Goal: Task Accomplishment & Management: Use online tool/utility

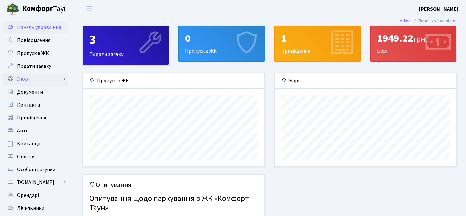
scroll to position [93, 181]
click at [29, 81] on link "Спорт" at bounding box center [35, 79] width 65 height 13
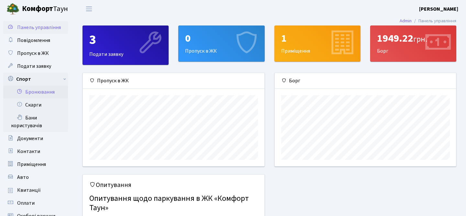
click at [31, 91] on link "Бронювання" at bounding box center [35, 92] width 65 height 13
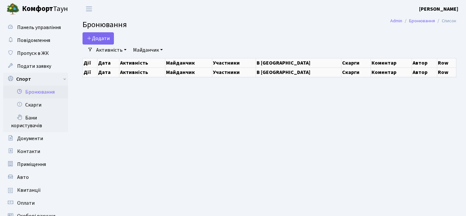
select select "25"
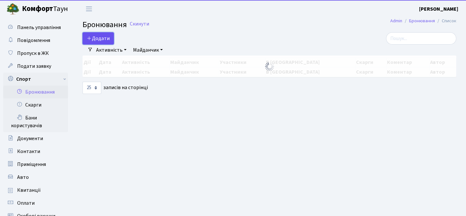
click at [96, 37] on button "Додати" at bounding box center [97, 38] width 31 height 12
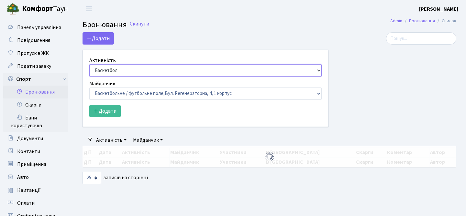
click at [102, 69] on select "Баскетбол Волейбол Йога Катання на роликах Настільний теніс Теніс Футбол Фітнес" at bounding box center [205, 70] width 232 height 12
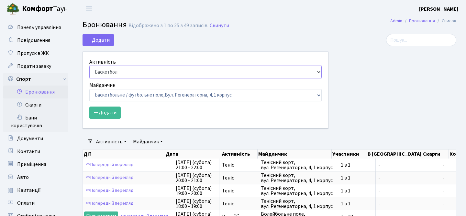
select select "1"
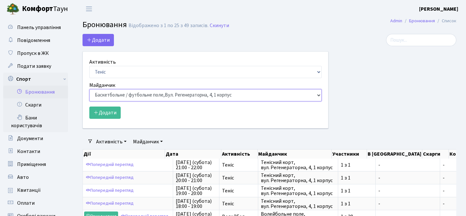
click at [116, 98] on select "Баскетбольне / футбольне поле, Вул. Регенераторна, 4, 1 корпус Баскетбольне пол…" at bounding box center [205, 95] width 232 height 12
select select "1"
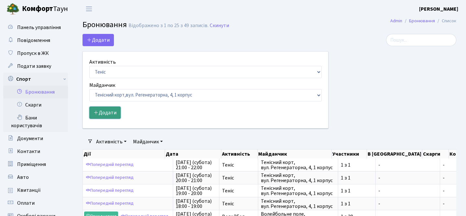
click at [113, 115] on button "Додати" at bounding box center [104, 113] width 31 height 12
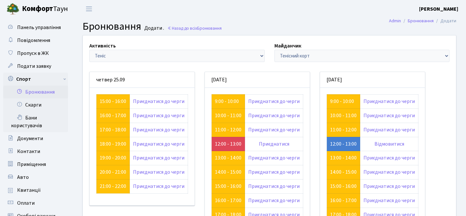
click at [253, 35] on div "Активність - Баскетбол Волейбол Йога Катання на роликах Настільний теніс Теніс …" at bounding box center [269, 175] width 374 height 280
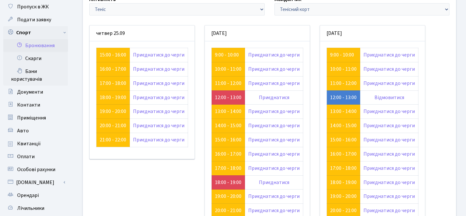
scroll to position [47, 0]
click at [116, 52] on link "15:00 - 16:00" at bounding box center [113, 54] width 27 height 7
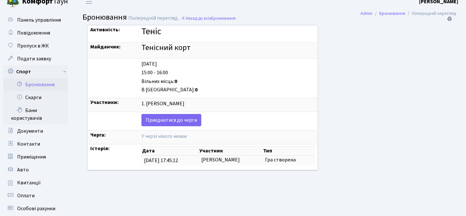
scroll to position [8, 0]
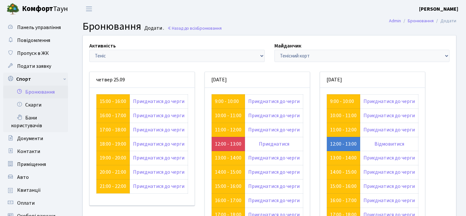
scroll to position [47, 0]
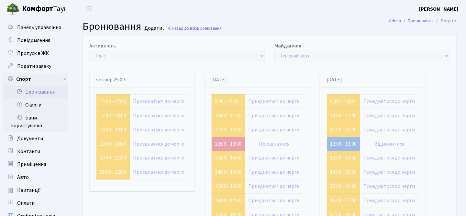
scroll to position [47, 0]
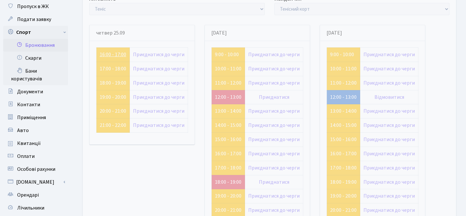
click at [111, 53] on link "16:00 - 17:00" at bounding box center [113, 54] width 27 height 7
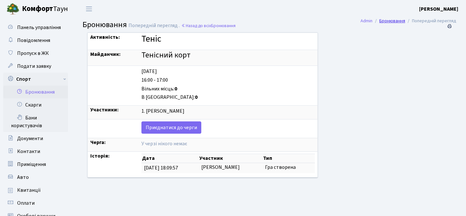
click at [396, 22] on link "Бронювання" at bounding box center [392, 20] width 26 height 7
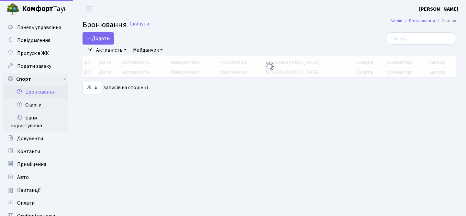
select select "25"
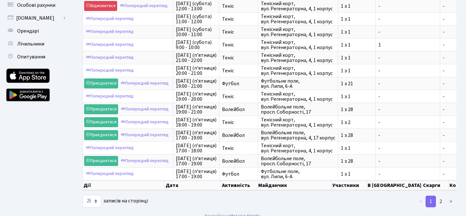
scroll to position [219, 0]
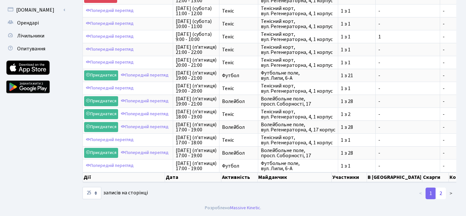
click at [440, 192] on link "2" at bounding box center [440, 194] width 10 height 12
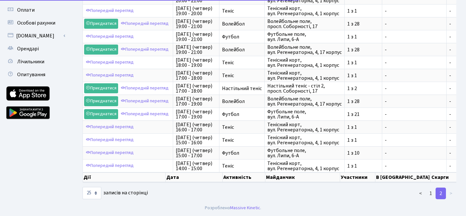
scroll to position [193, 0]
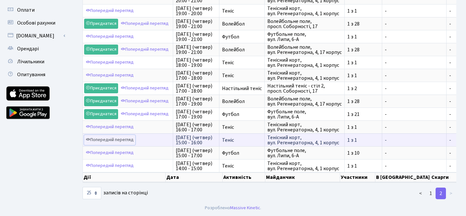
click at [125, 139] on link "Попередній перегляд" at bounding box center [109, 140] width 51 height 10
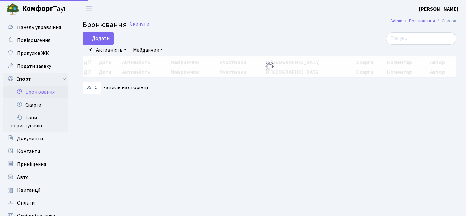
select select "25"
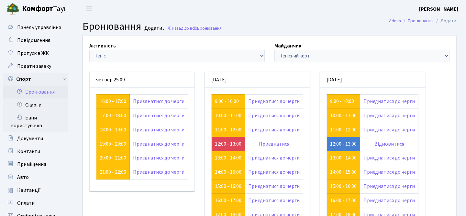
scroll to position [47, 0]
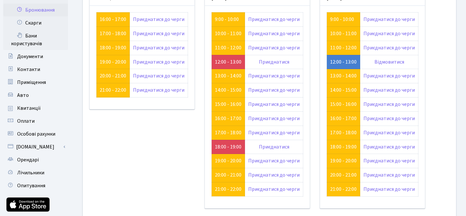
scroll to position [39, 0]
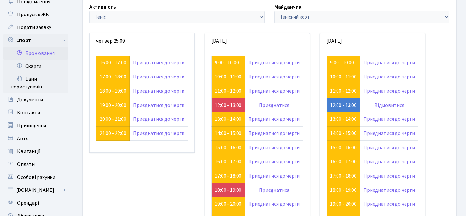
click at [338, 91] on link "11:00 - 12:00" at bounding box center [343, 91] width 27 height 7
click at [337, 118] on link "13:00 - 14:00" at bounding box center [343, 119] width 27 height 7
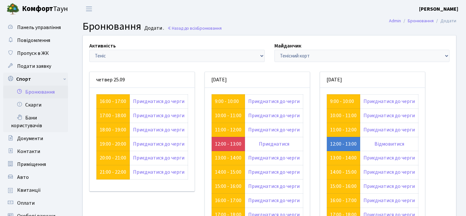
scroll to position [39, 0]
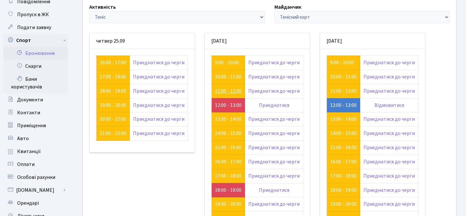
click at [232, 89] on link "11:00 - 12:00" at bounding box center [228, 91] width 27 height 7
click at [221, 105] on link "12:00 - 13:00" at bounding box center [228, 105] width 27 height 7
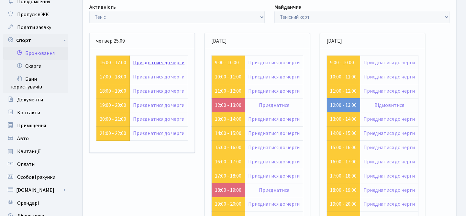
scroll to position [39, 0]
click at [229, 117] on link "13:00 - 14:00" at bounding box center [228, 119] width 27 height 7
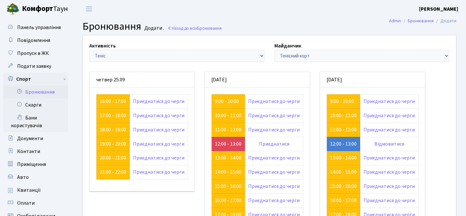
scroll to position [39, 0]
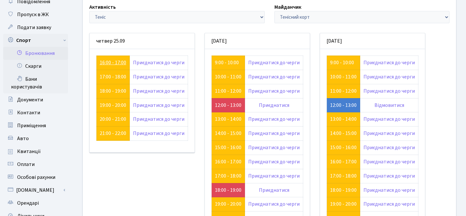
click at [111, 62] on link "16:00 - 17:00" at bounding box center [113, 62] width 27 height 7
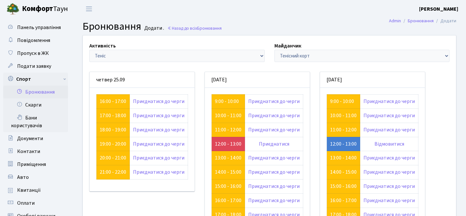
scroll to position [39, 0]
